Goal: Information Seeking & Learning: Learn about a topic

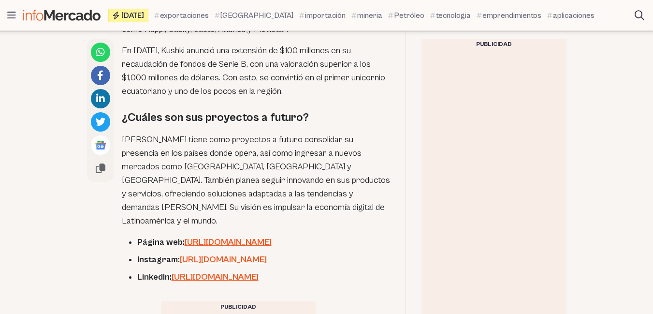
scroll to position [1693, 0]
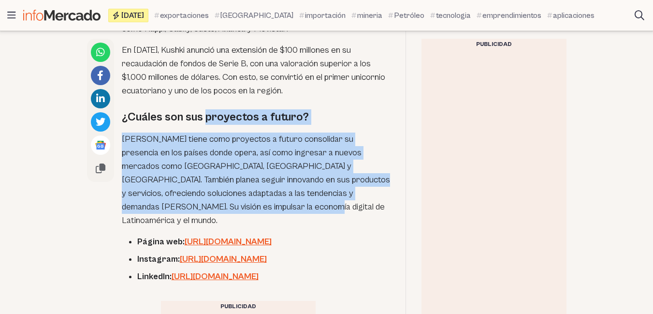
drag, startPoint x: 217, startPoint y: 170, endPoint x: 206, endPoint y: 84, distance: 86.7
copy div "proyectos a futuro? [PERSON_NAME] tiene como proyectos a futuro consolidar su p…"
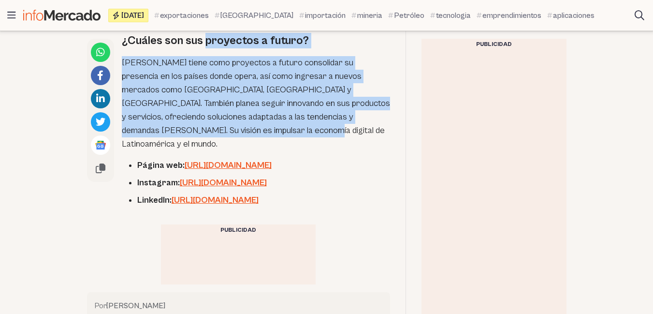
scroll to position [1769, 0]
click at [261, 161] on link "[URL][DOMAIN_NAME]" at bounding box center [228, 166] width 87 height 10
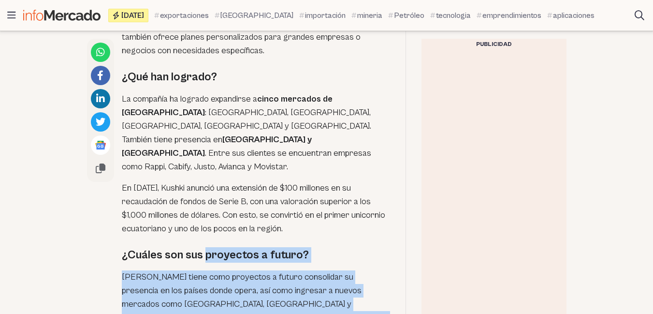
scroll to position [1546, 0]
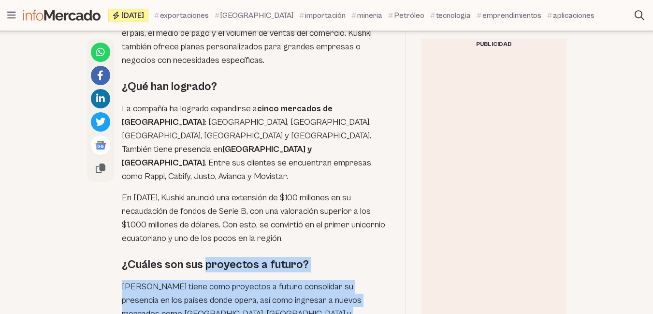
click at [335, 257] on h2 "¿Cuáles son sus proyectos a futuro?" at bounding box center [256, 264] width 268 height 15
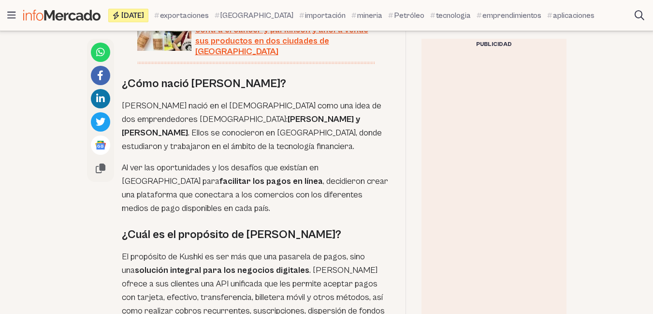
scroll to position [704, 0]
drag, startPoint x: 191, startPoint y: 73, endPoint x: 225, endPoint y: 77, distance: 35.0
click at [225, 77] on h2 "¿Cómo nació [PERSON_NAME]?" at bounding box center [256, 83] width 268 height 15
copy h2 "Kushki"
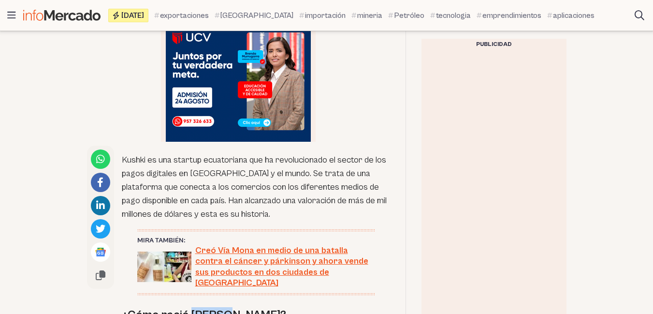
scroll to position [473, 0]
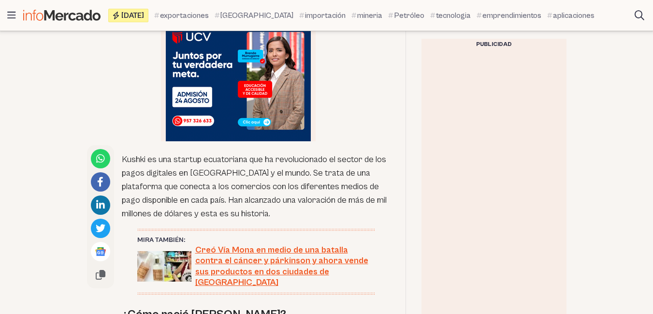
click at [269, 213] on p "Kushki es una startup ecuatoriana que ha revolucionado el sector de los pagos d…" at bounding box center [256, 187] width 268 height 68
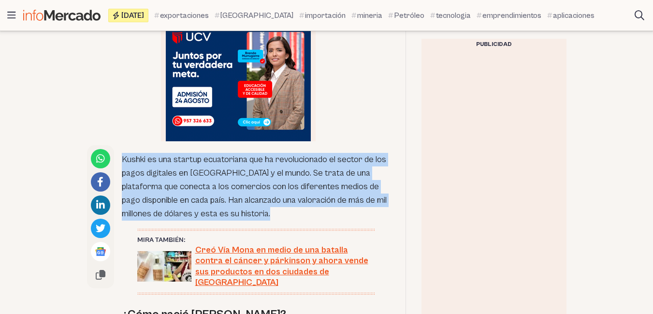
drag, startPoint x: 269, startPoint y: 213, endPoint x: 129, endPoint y: 159, distance: 149.7
click at [129, 159] on p "Kushki es una startup ecuatoriana que ha revolucionado el sector de los pagos d…" at bounding box center [256, 187] width 268 height 68
copy div "Kushki es una startup ecuatoriana que ha revolucionado el sector de los pagos d…"
click at [352, 218] on p "Kushki es una startup ecuatoriana que ha revolucionado el sector de los pagos d…" at bounding box center [256, 187] width 268 height 68
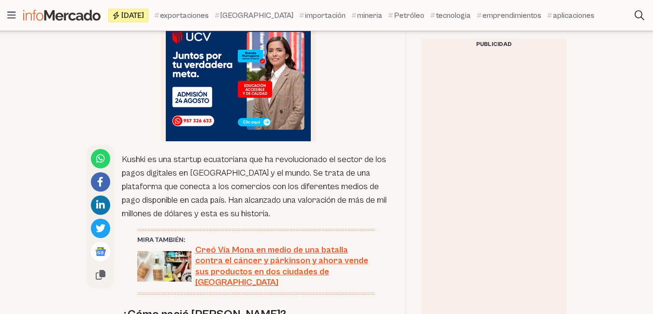
scroll to position [523, 0]
